Goal: Information Seeking & Learning: Learn about a topic

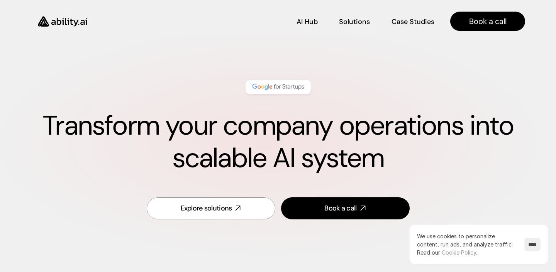
scroll to position [0, 0]
click at [213, 203] on div "Explore solutions" at bounding box center [206, 208] width 51 height 10
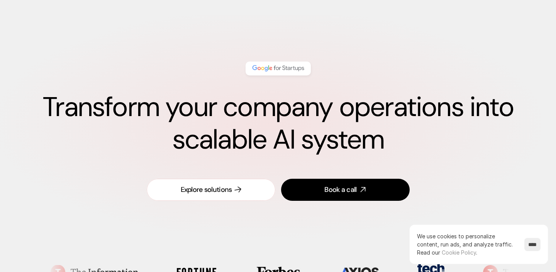
click at [206, 189] on div "Explore solutions" at bounding box center [206, 190] width 51 height 10
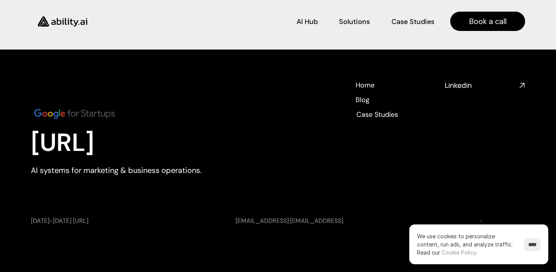
scroll to position [2896, 0]
click at [369, 118] on h4 "Case Studies" at bounding box center [377, 114] width 42 height 10
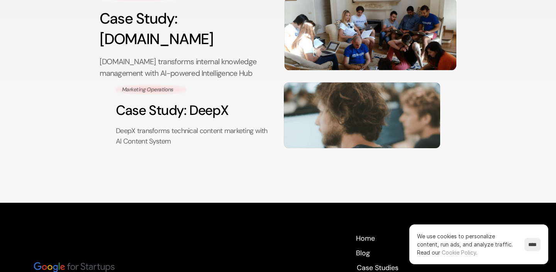
scroll to position [140, 0]
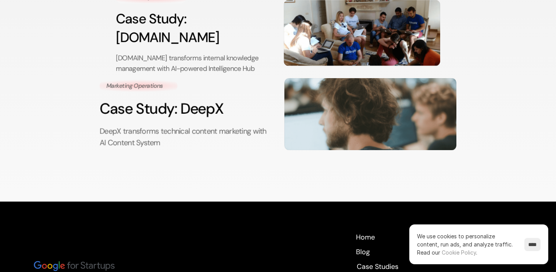
click at [213, 99] on h3 "Case Study: DeepX" at bounding box center [186, 109] width 172 height 21
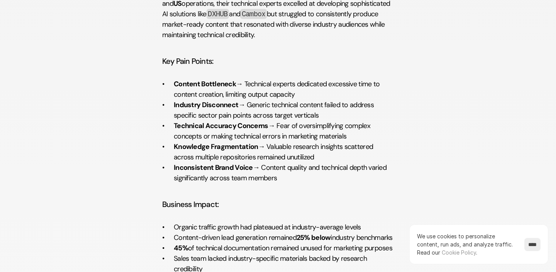
scroll to position [716, 0]
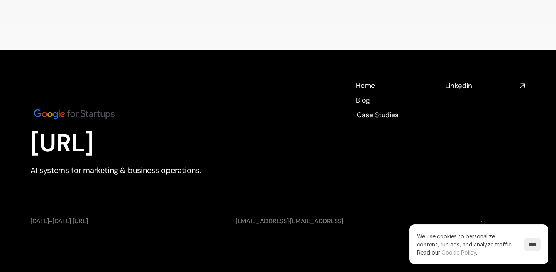
scroll to position [140, 0]
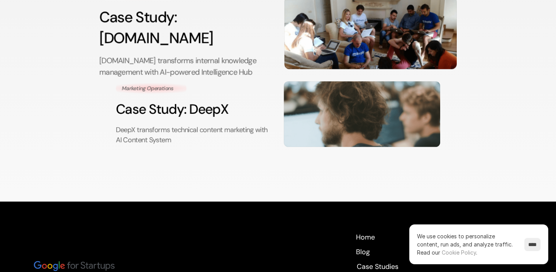
click at [220, 55] on p "[DOMAIN_NAME] transforms internal knowledge management with AI-powered Intellig…" at bounding box center [185, 66] width 172 height 23
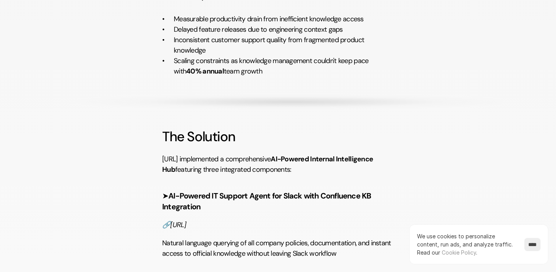
scroll to position [1025, 0]
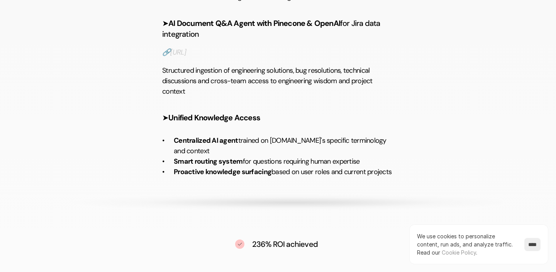
click at [180, 57] on em "[URL]" at bounding box center [178, 52] width 16 height 9
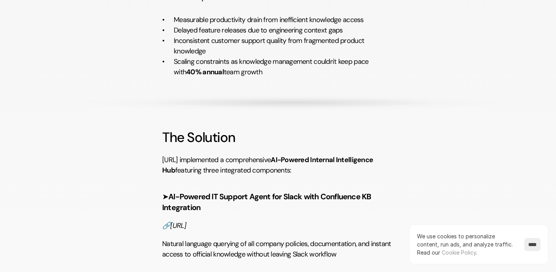
scroll to position [968, 0]
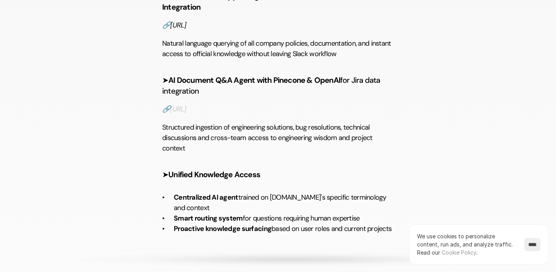
click at [182, 114] on em "[URL]" at bounding box center [178, 108] width 16 height 9
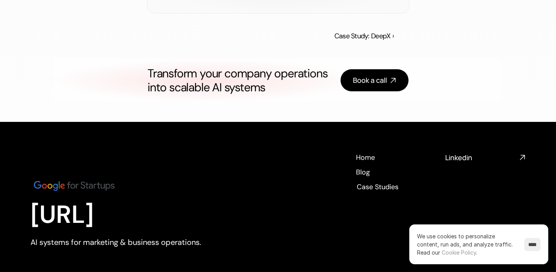
scroll to position [1441, 0]
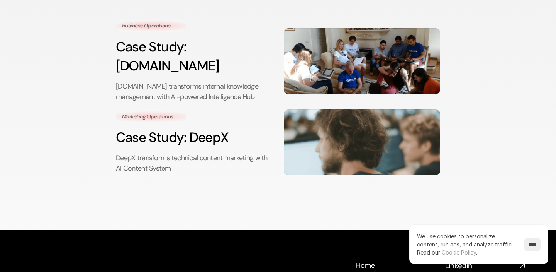
scroll to position [260, 0]
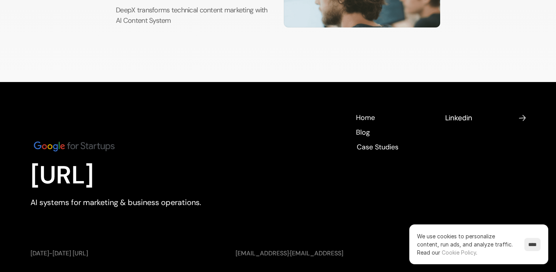
click at [466, 113] on h4 "Linkedin" at bounding box center [481, 118] width 71 height 10
